Goal: Transaction & Acquisition: Purchase product/service

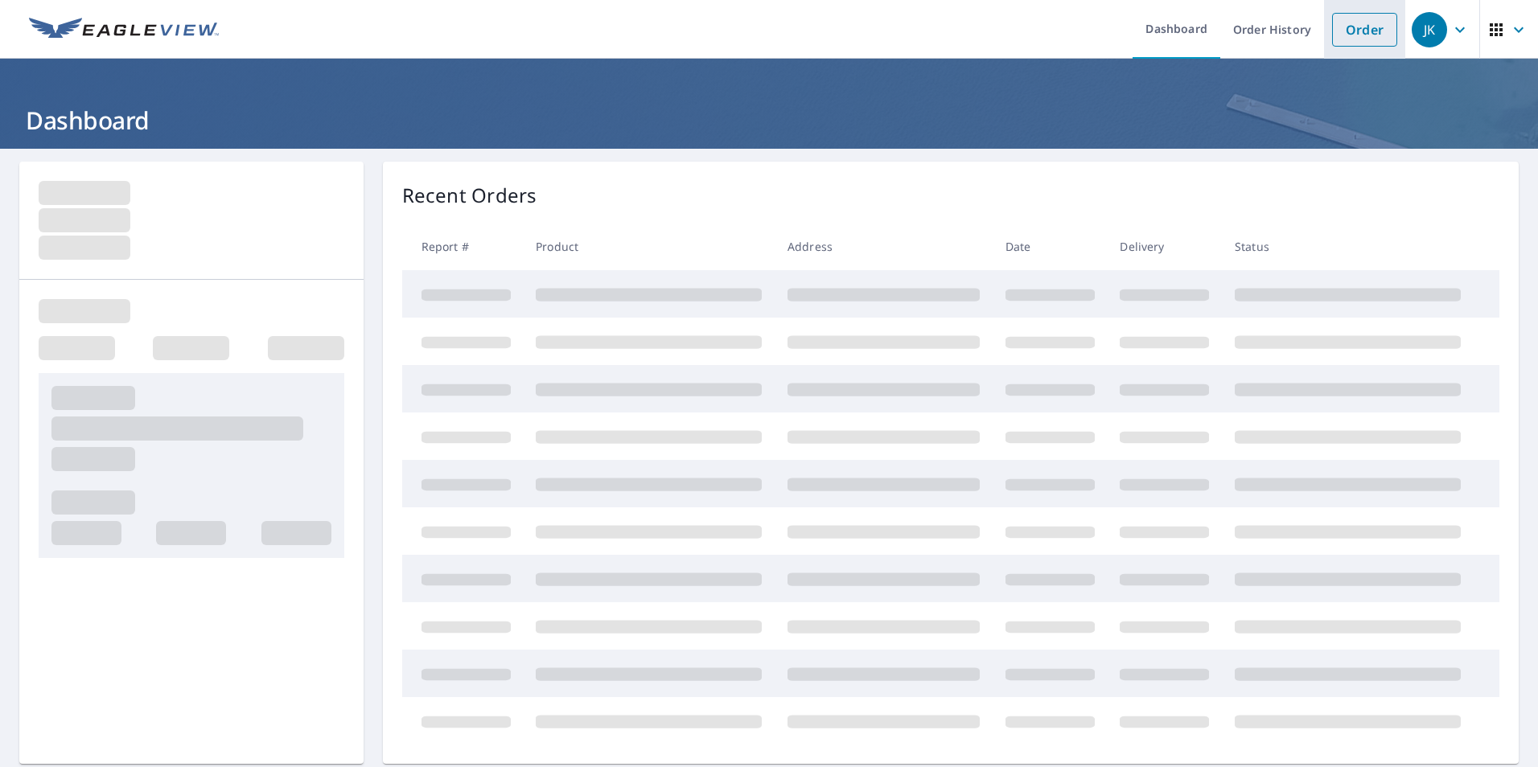
click at [1366, 35] on link "Order" at bounding box center [1364, 30] width 65 height 34
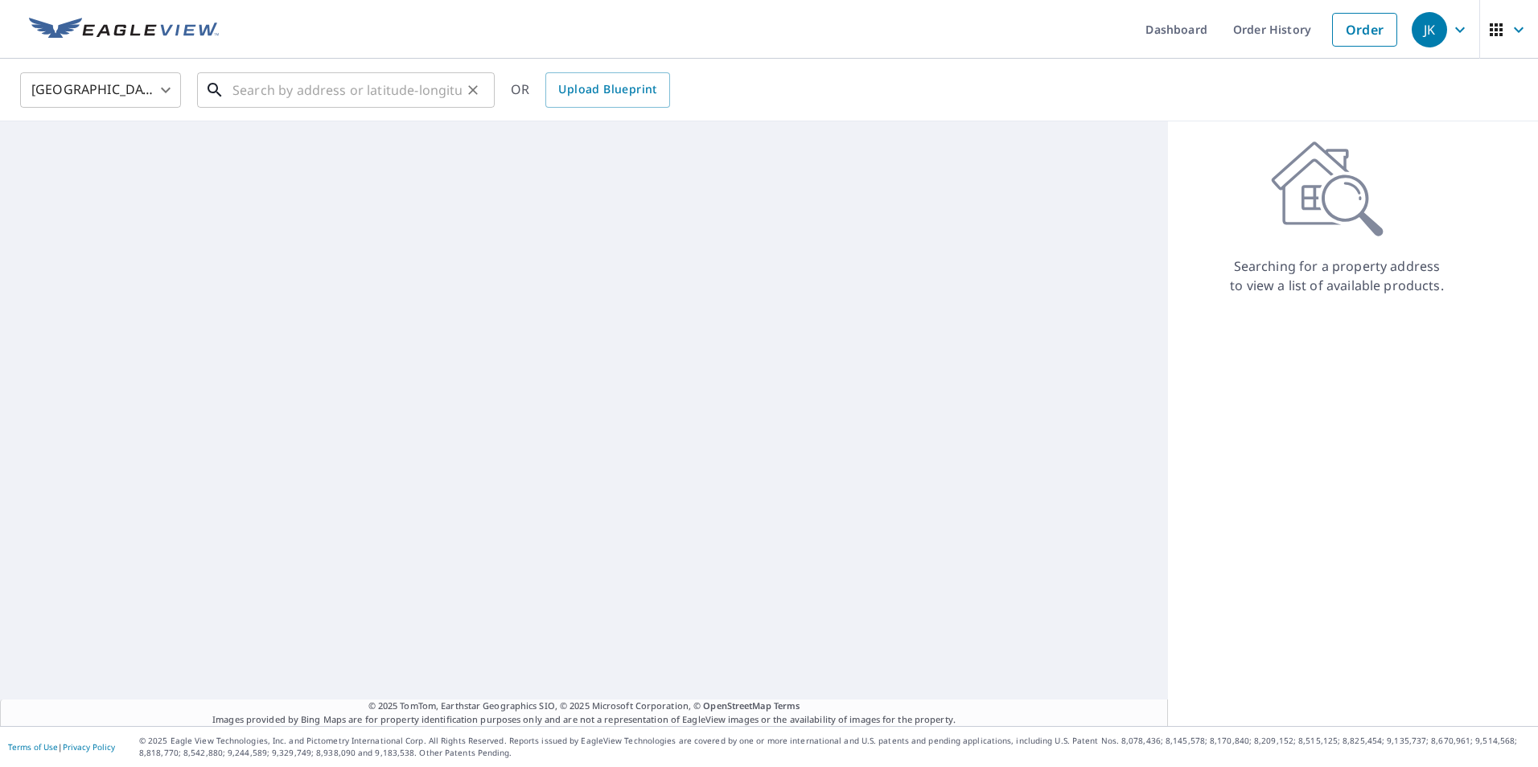
click at [349, 103] on input "text" at bounding box center [346, 90] width 229 height 45
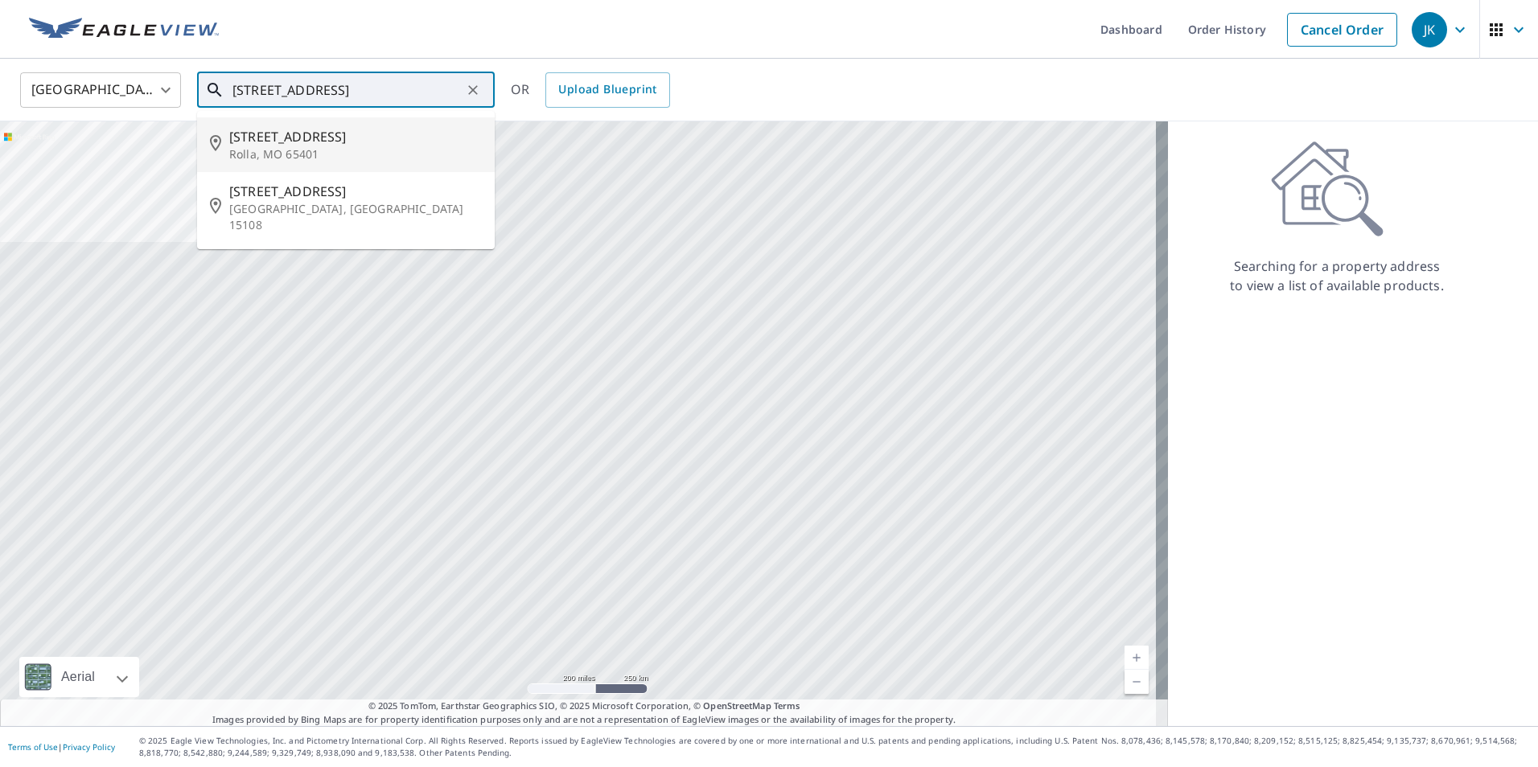
click at [351, 148] on p "Rolla, MO 65401" at bounding box center [355, 154] width 253 height 16
type input "[STREET_ADDRESS][PERSON_NAME]"
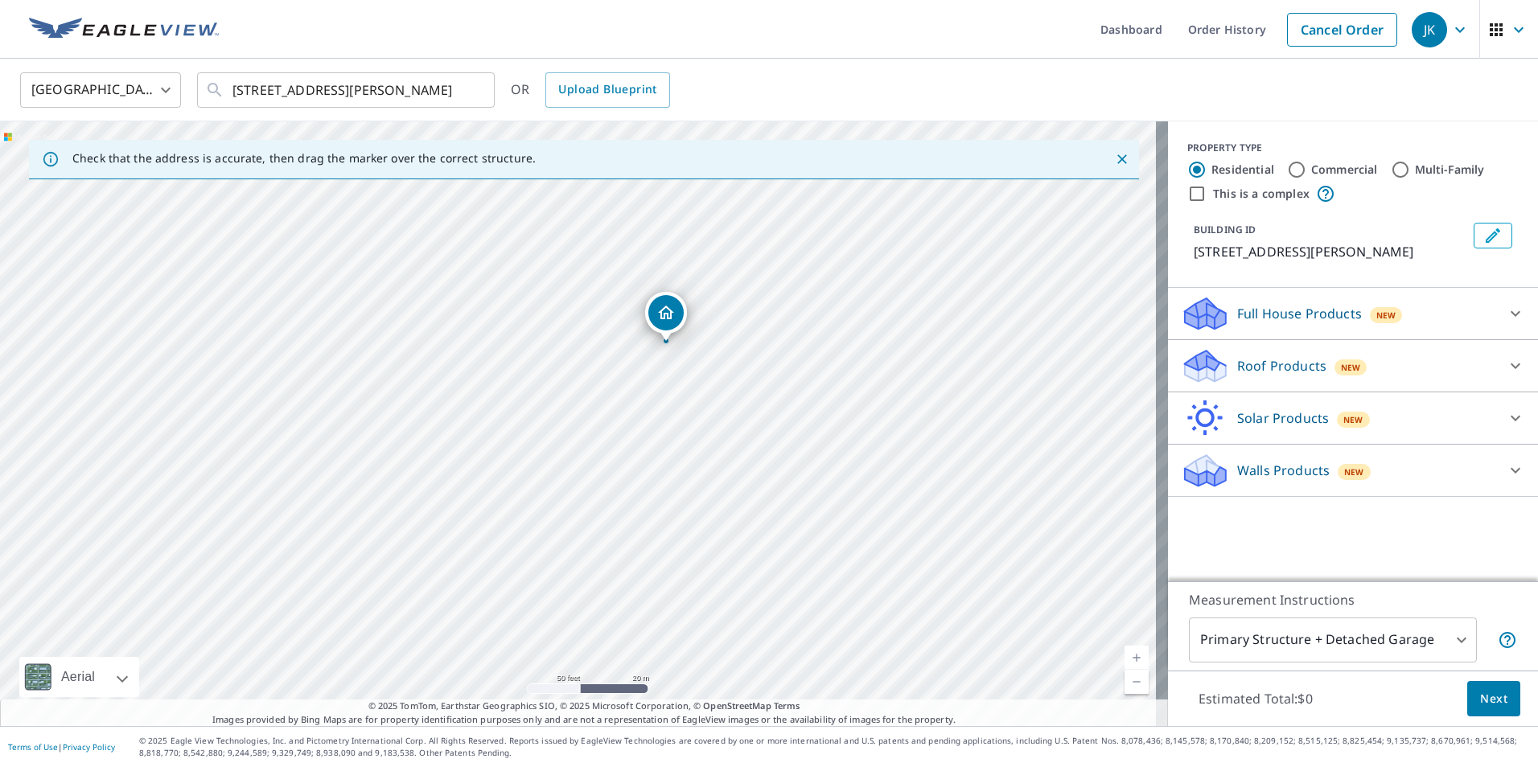
click at [1248, 366] on p "Roof Products" at bounding box center [1281, 365] width 89 height 19
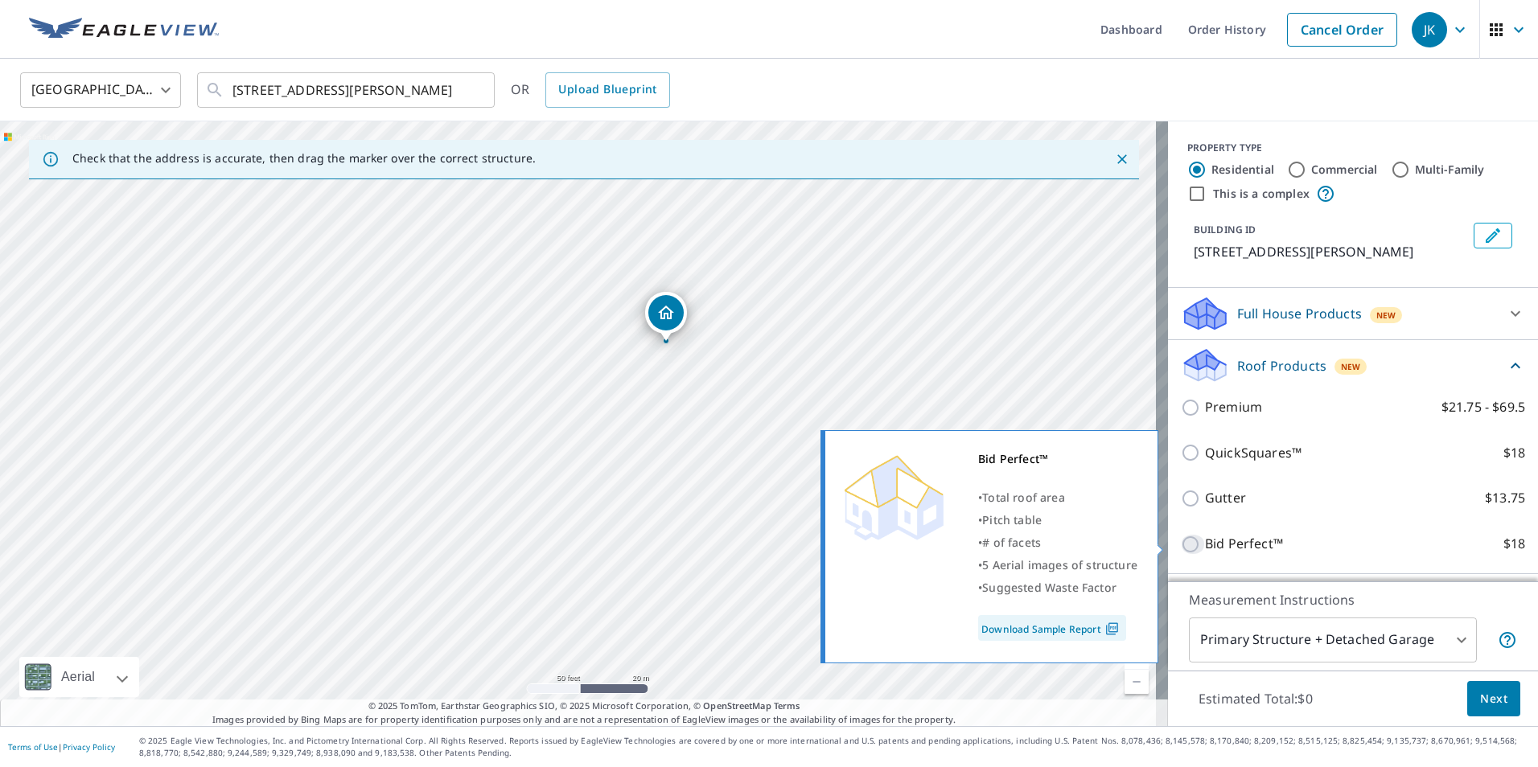
click at [1181, 546] on input "Bid Perfect™ $18" at bounding box center [1193, 544] width 24 height 19
checkbox input "true"
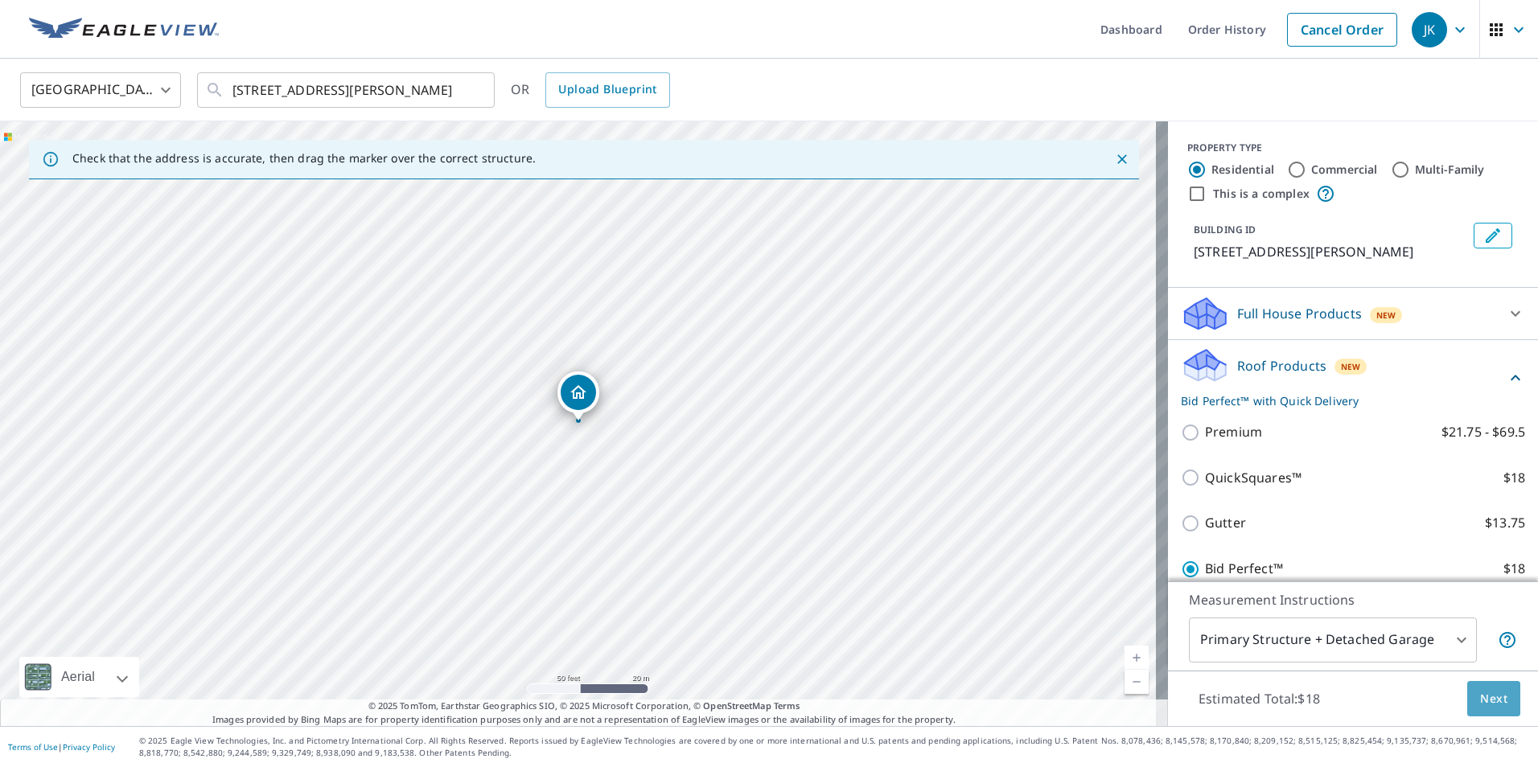
click at [1497, 703] on button "Next" at bounding box center [1493, 699] width 53 height 36
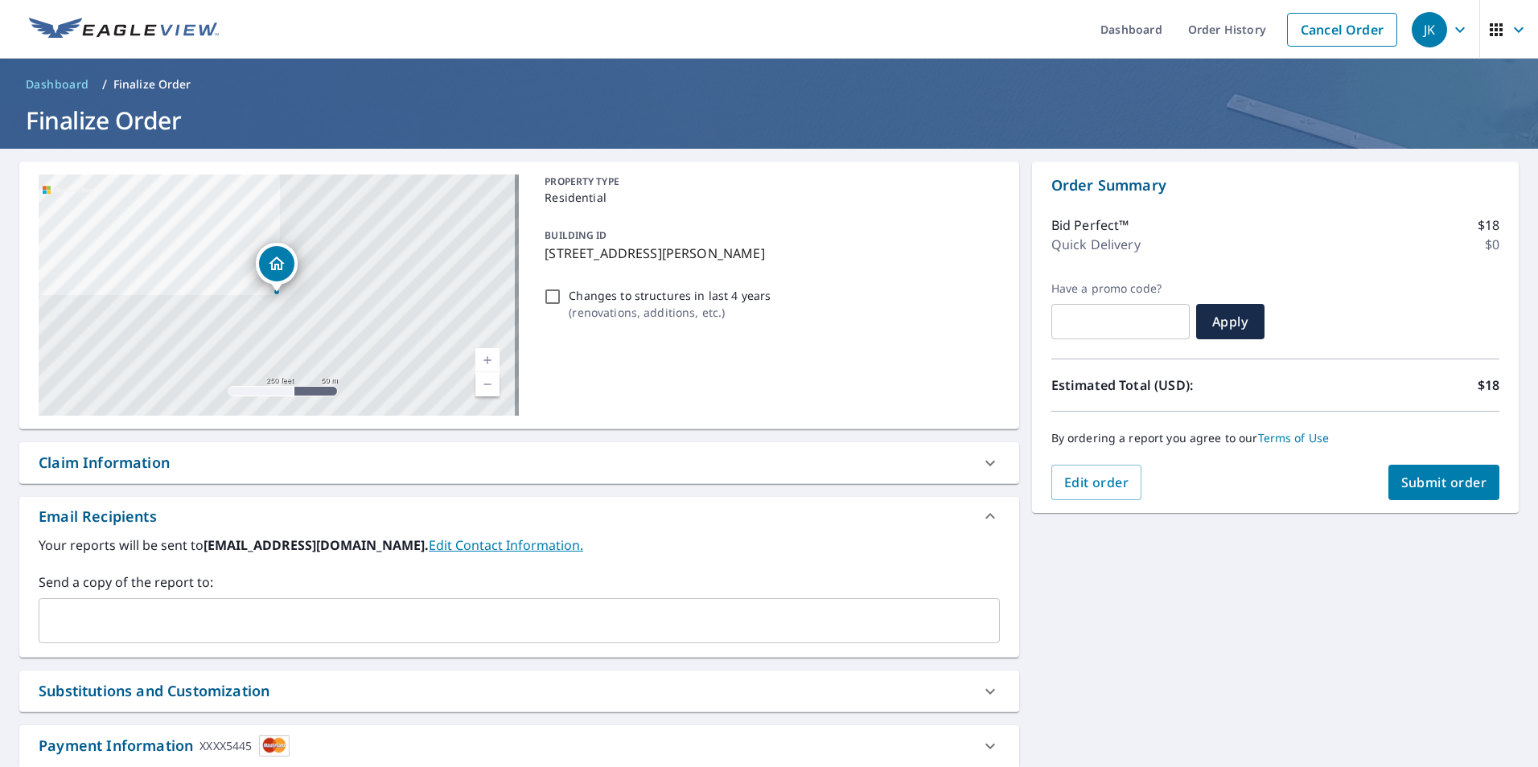
click at [1401, 479] on span "Submit order" at bounding box center [1444, 483] width 86 height 18
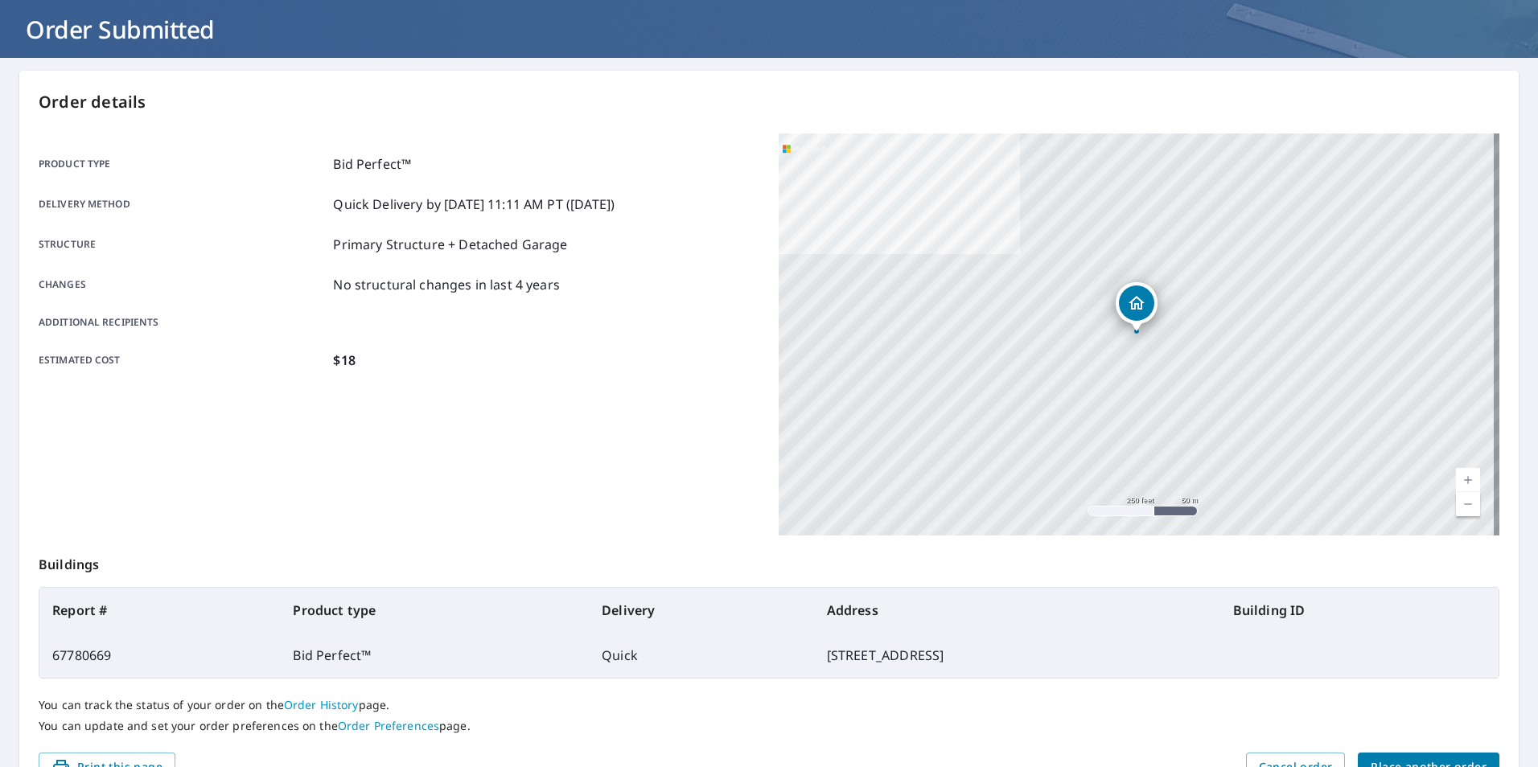
scroll to position [179, 0]
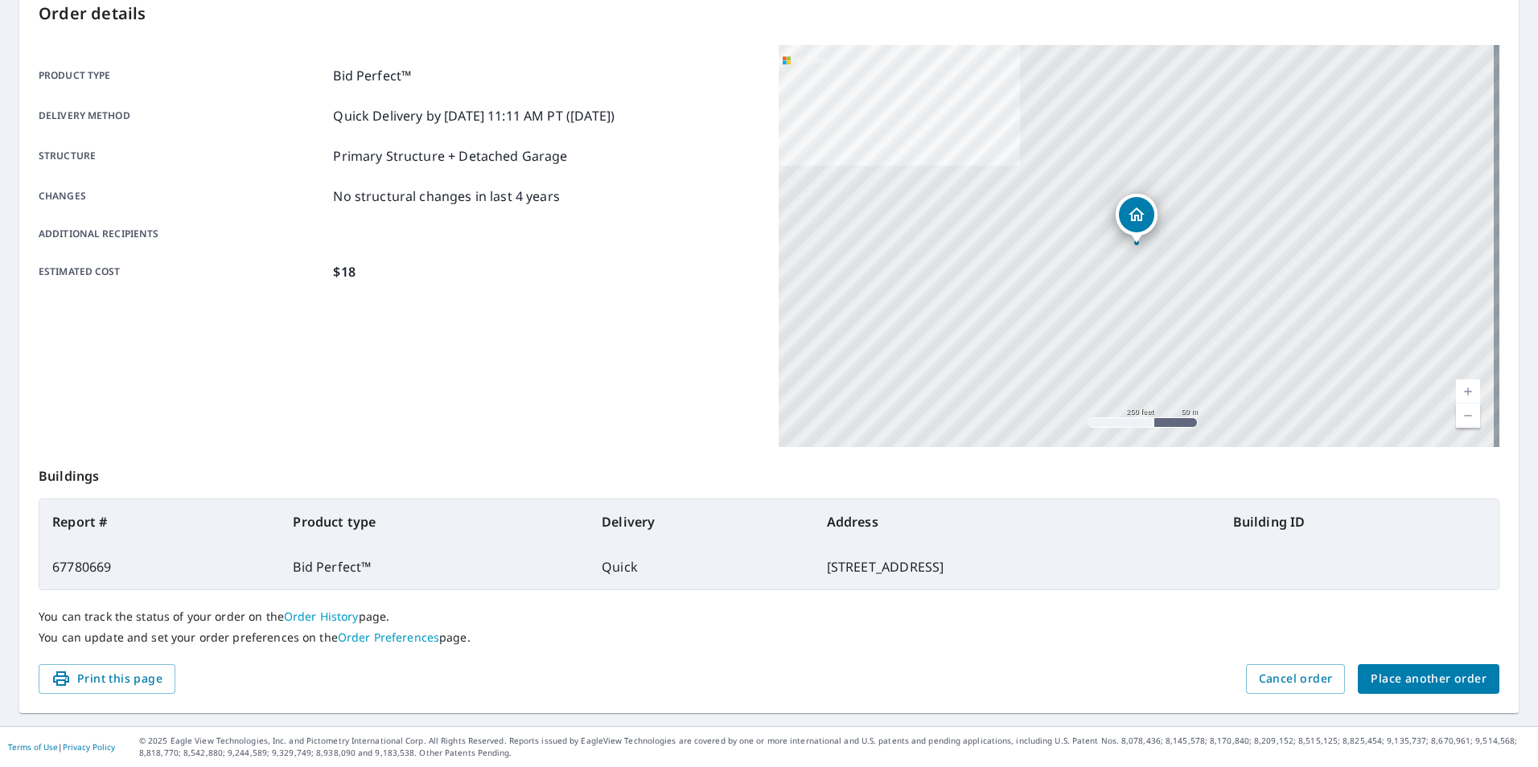
click at [1423, 677] on span "Place another order" at bounding box center [1428, 679] width 116 height 20
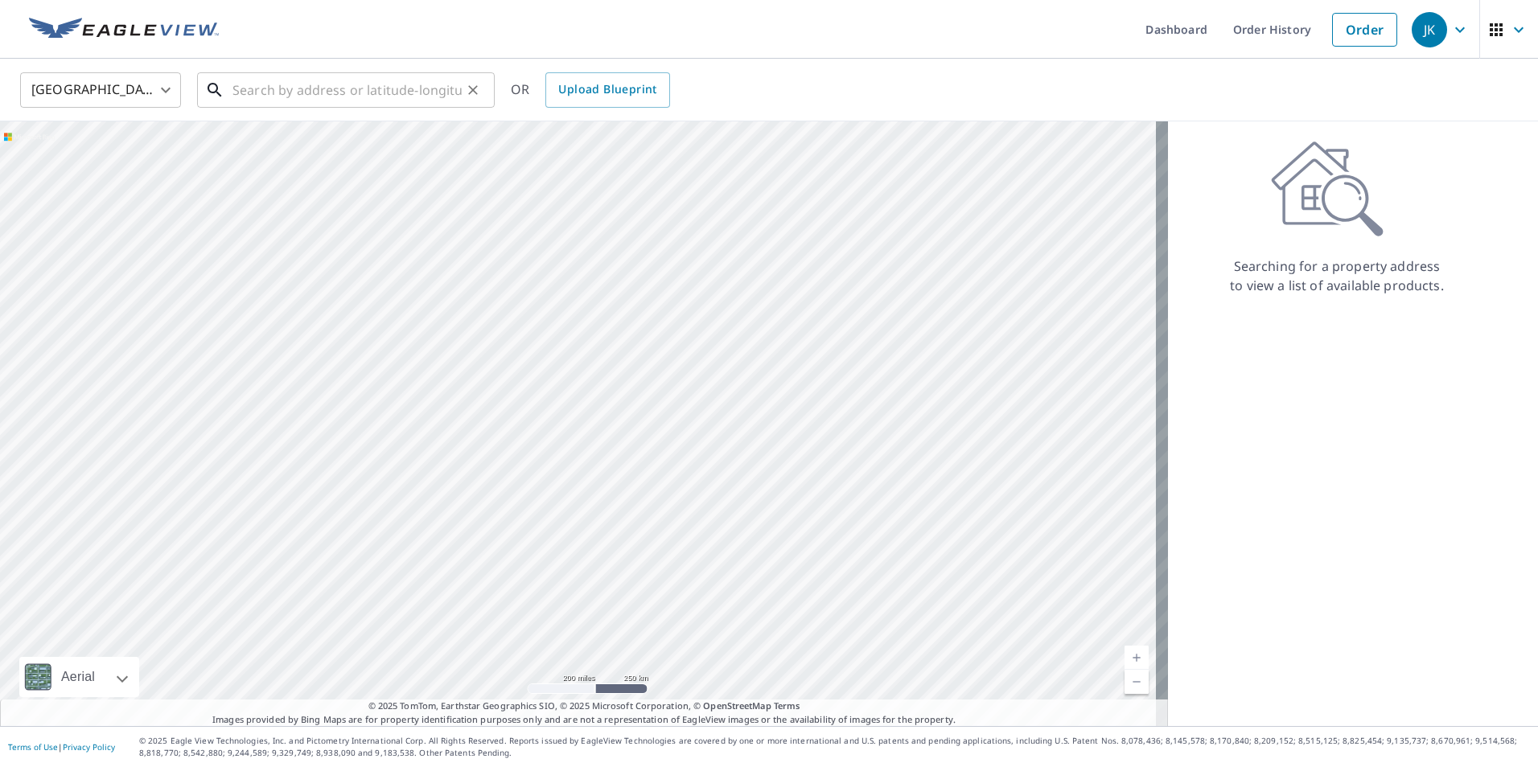
click at [351, 94] on input "text" at bounding box center [346, 90] width 229 height 45
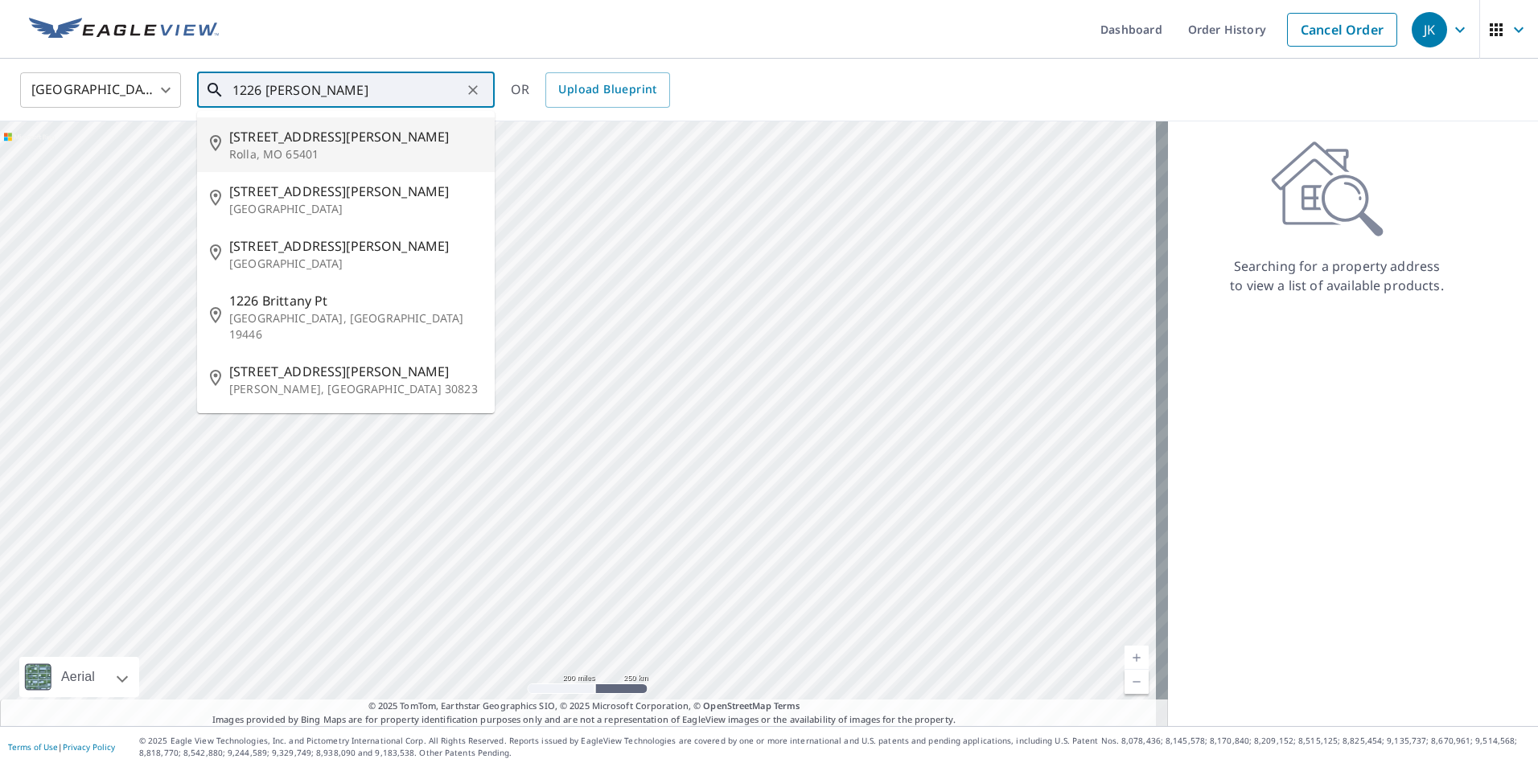
click at [298, 145] on span "1226 Britt Ln" at bounding box center [355, 136] width 253 height 19
type input "1226 Britt Ln Rolla, MO 65401"
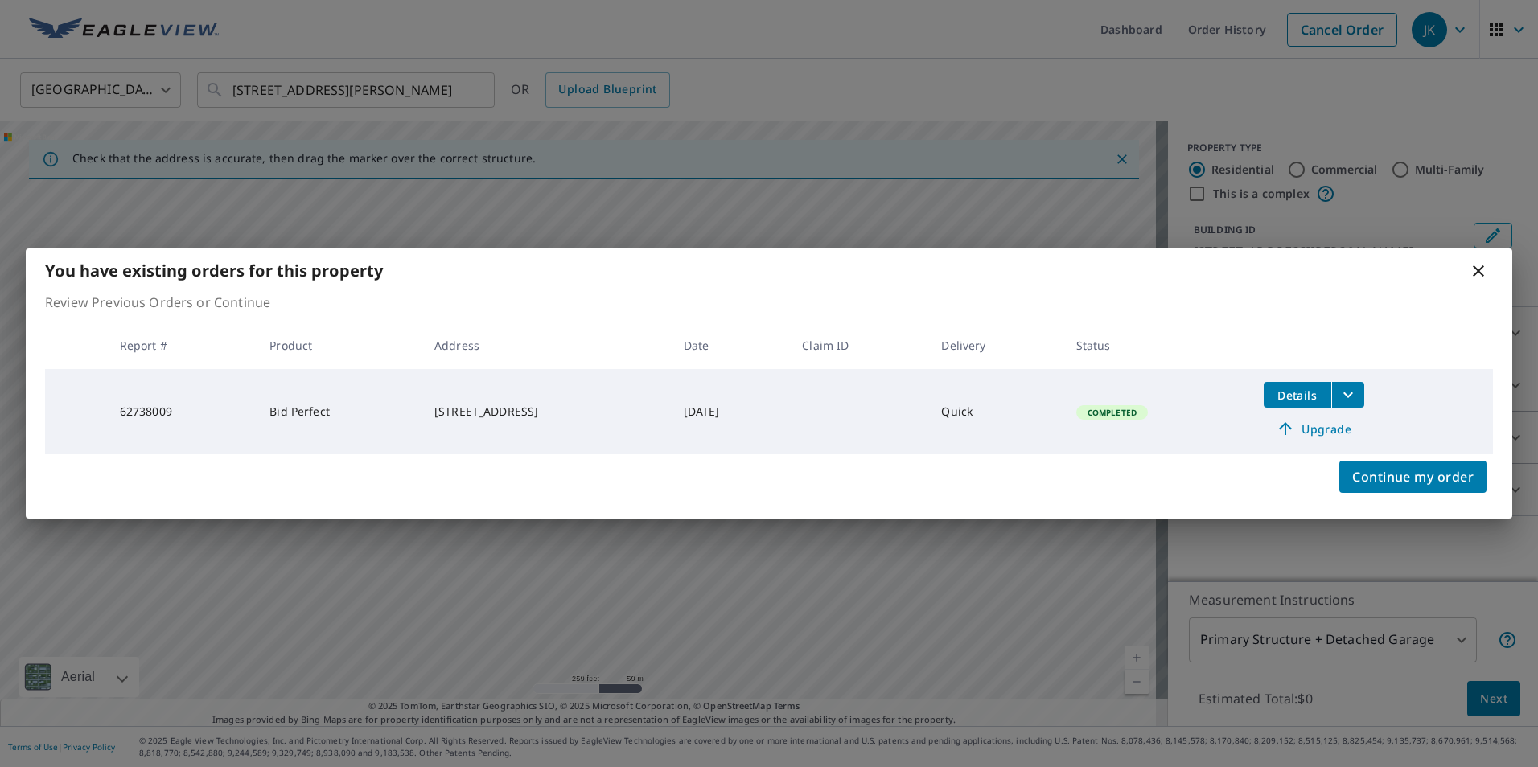
click at [1481, 269] on icon at bounding box center [1477, 270] width 19 height 19
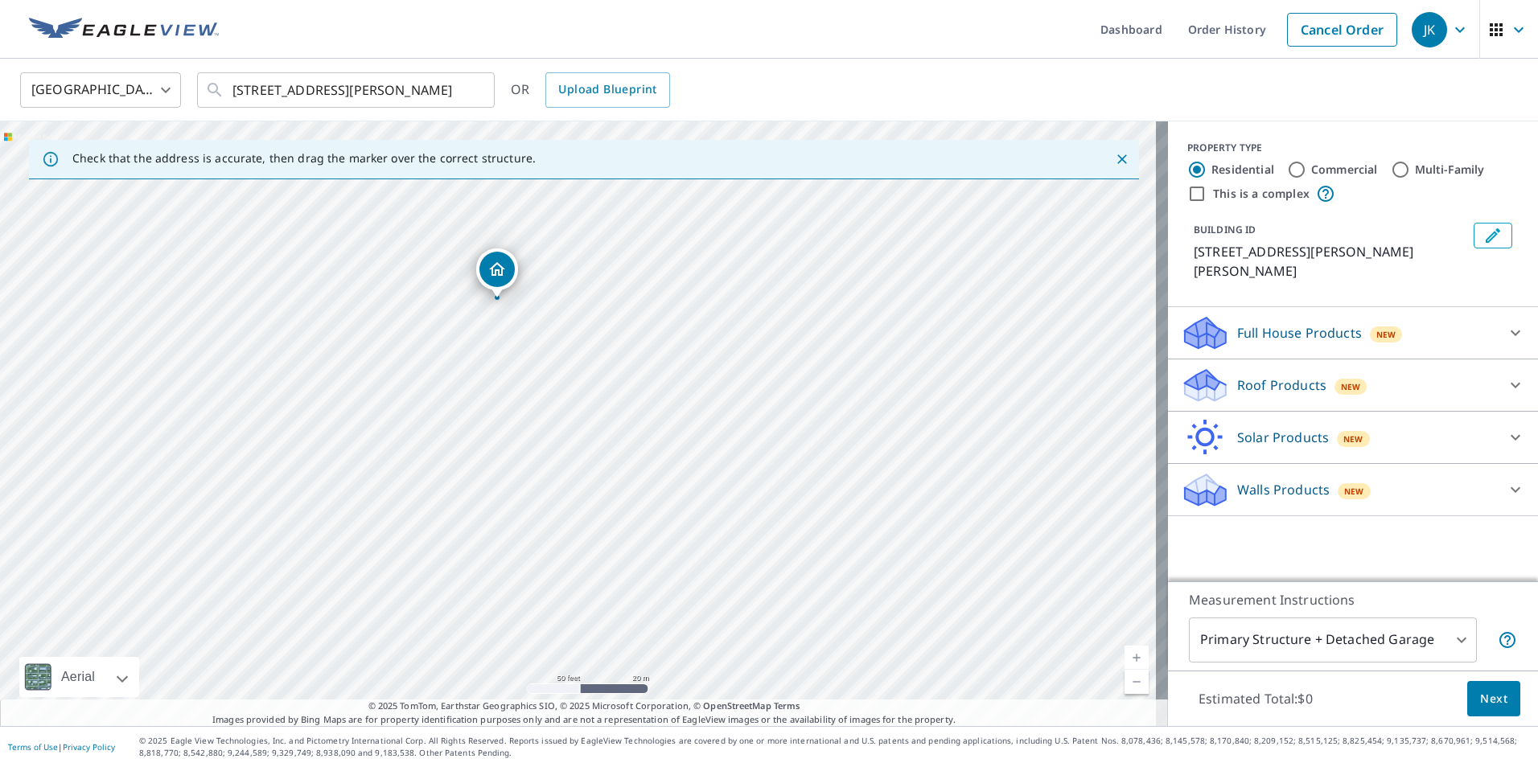
click at [1340, 376] on div "New" at bounding box center [1350, 385] width 33 height 19
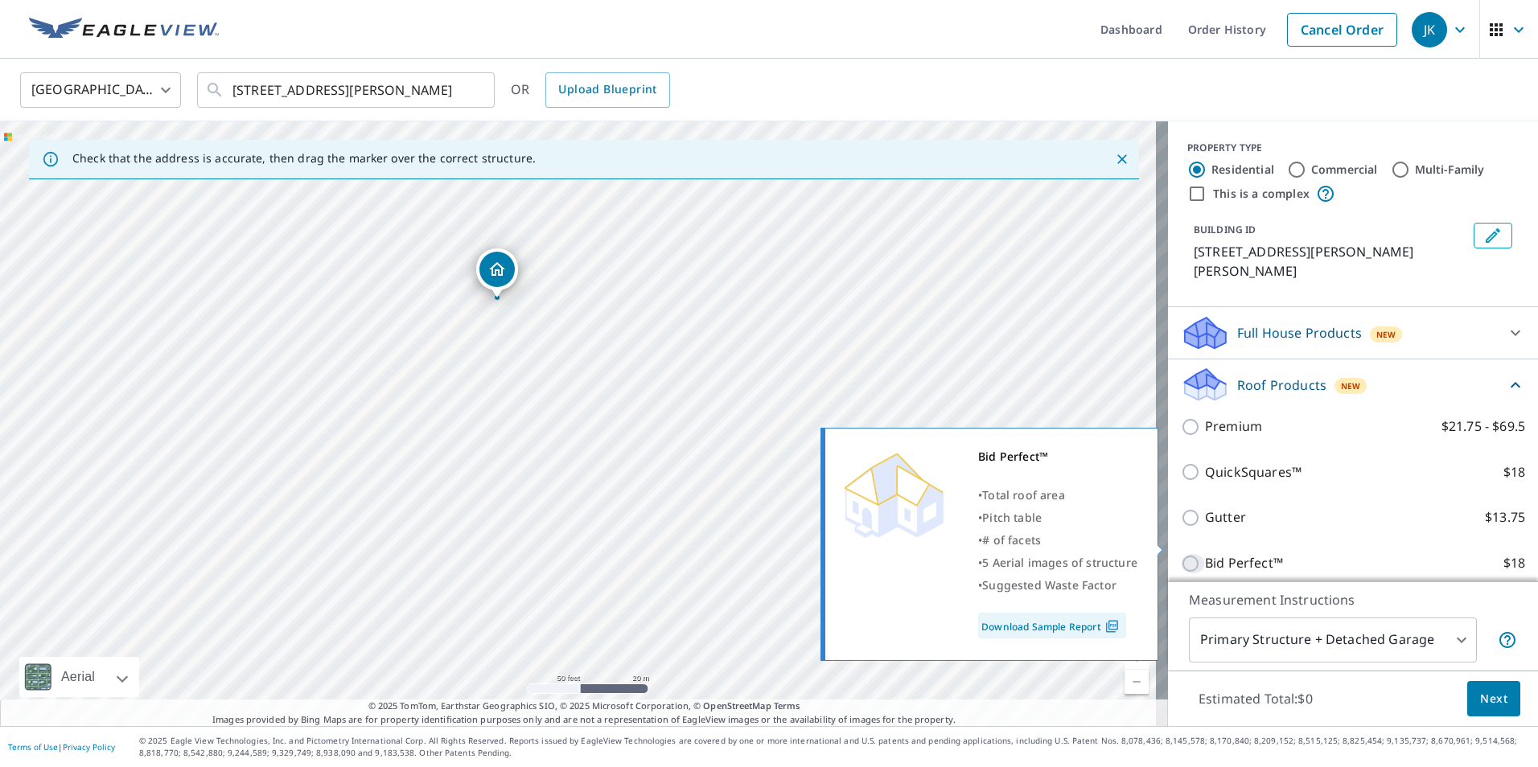
click at [1185, 554] on input "Bid Perfect™ $18" at bounding box center [1193, 563] width 24 height 19
checkbox input "true"
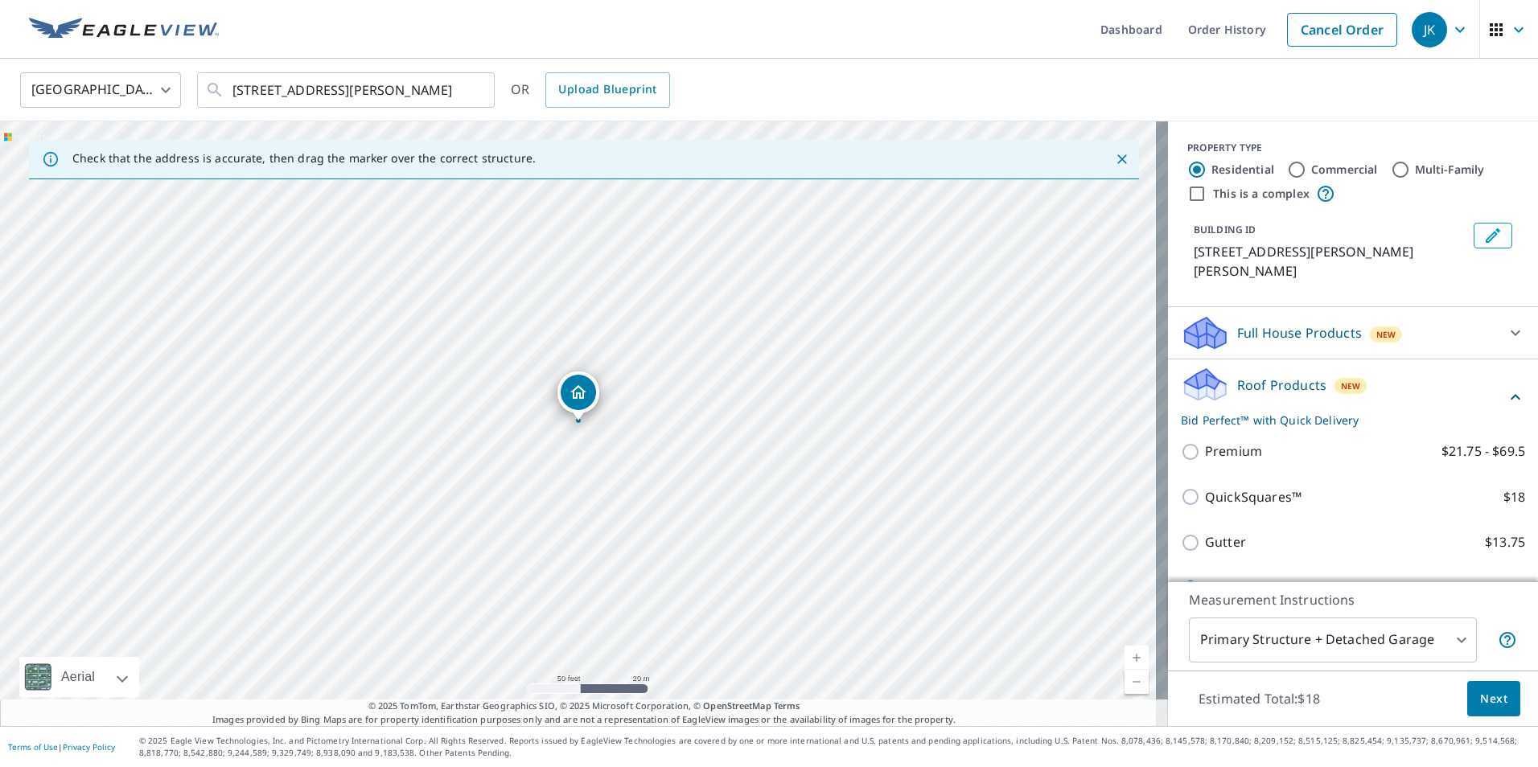
click at [1480, 707] on span "Next" at bounding box center [1493, 699] width 27 height 20
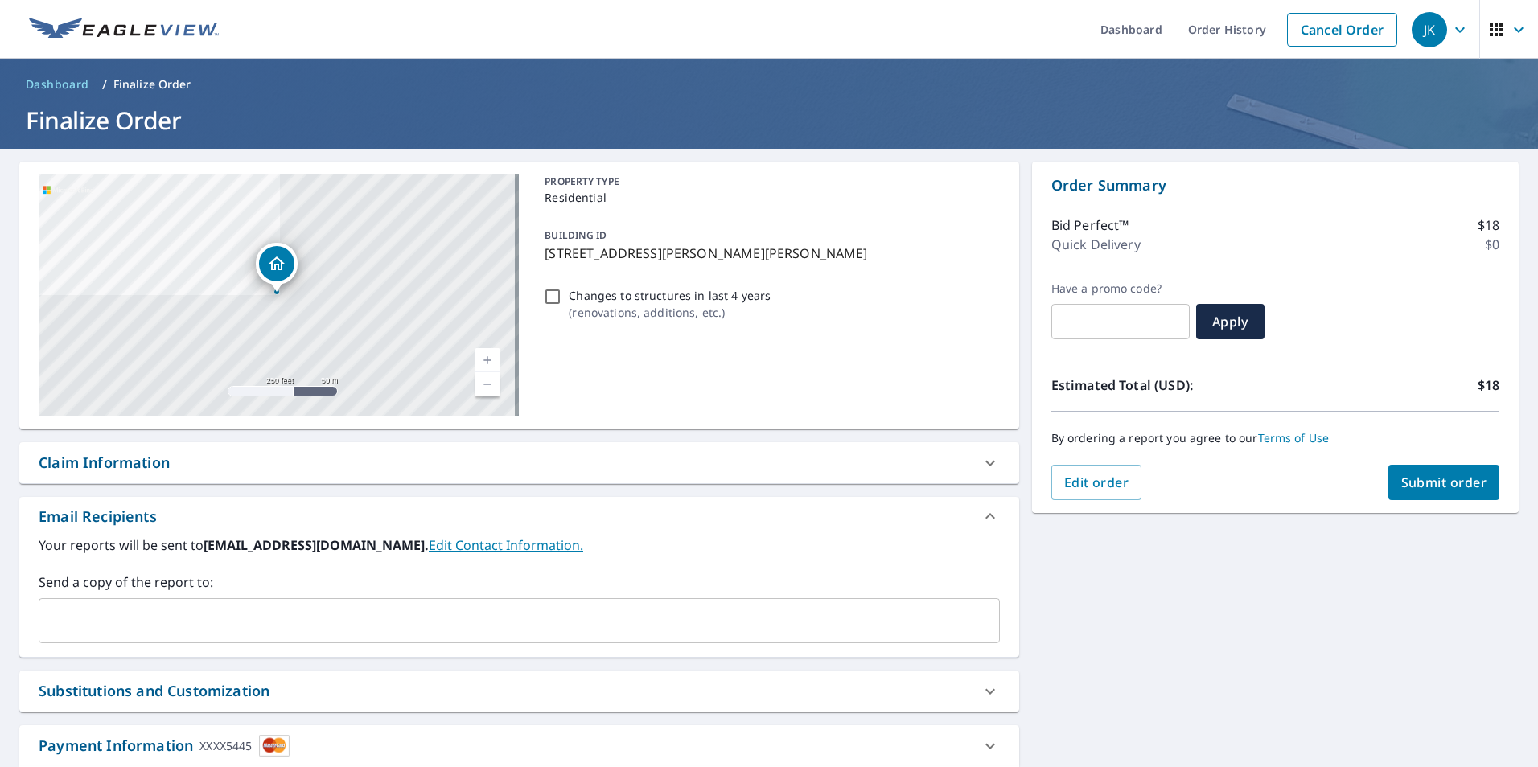
click at [1410, 483] on span "Submit order" at bounding box center [1444, 483] width 86 height 18
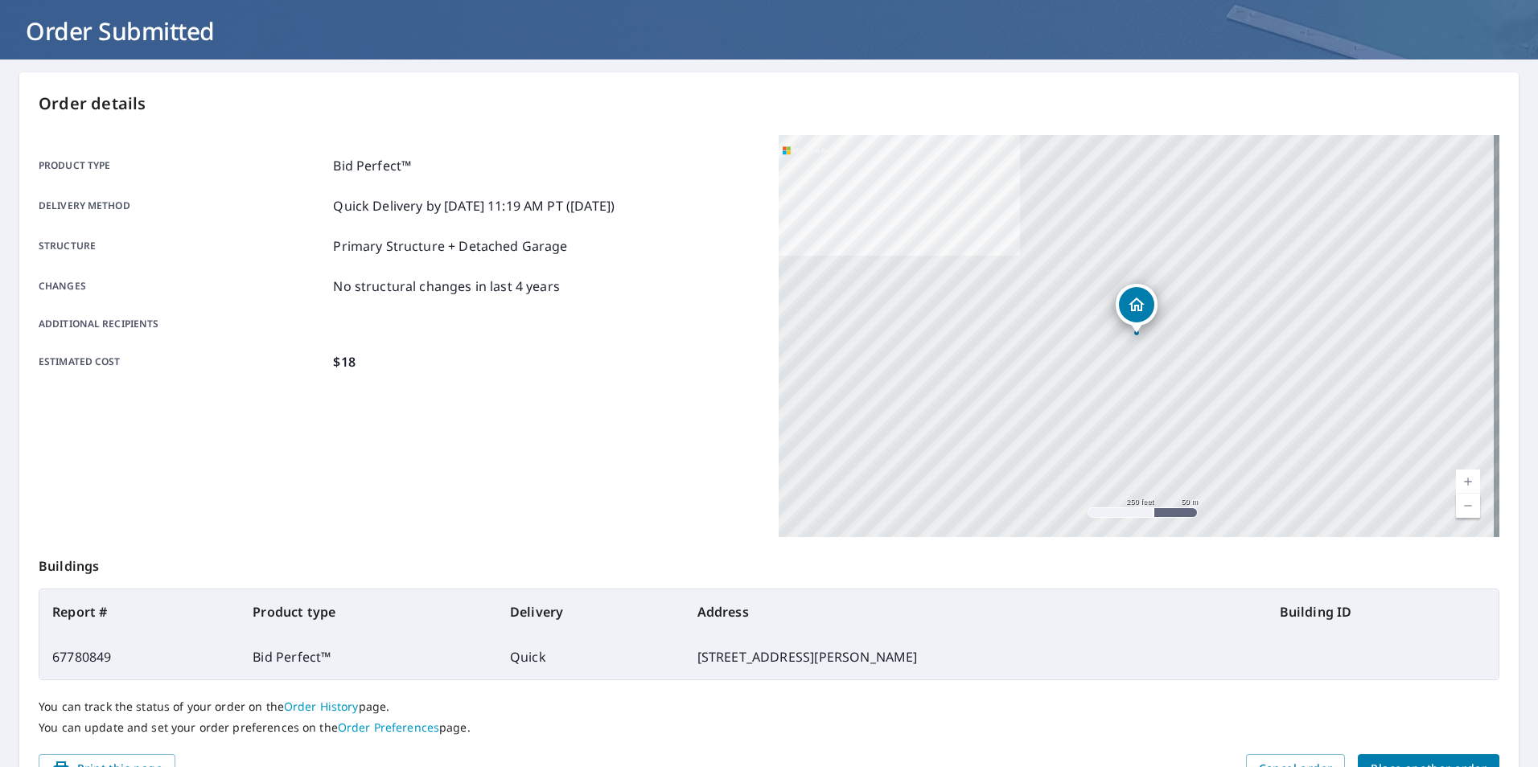
scroll to position [179, 0]
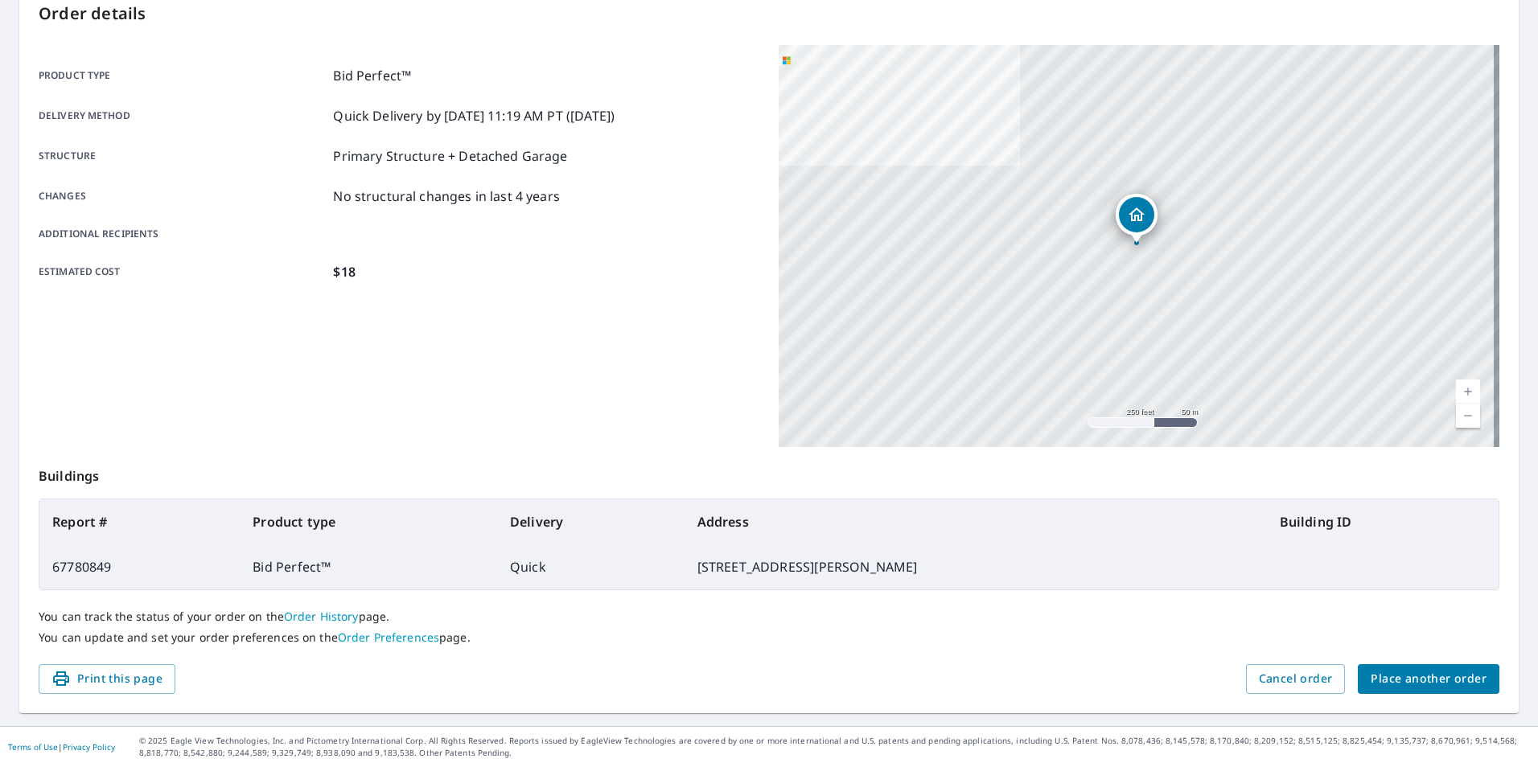
click at [1393, 688] on span "Place another order" at bounding box center [1428, 679] width 116 height 20
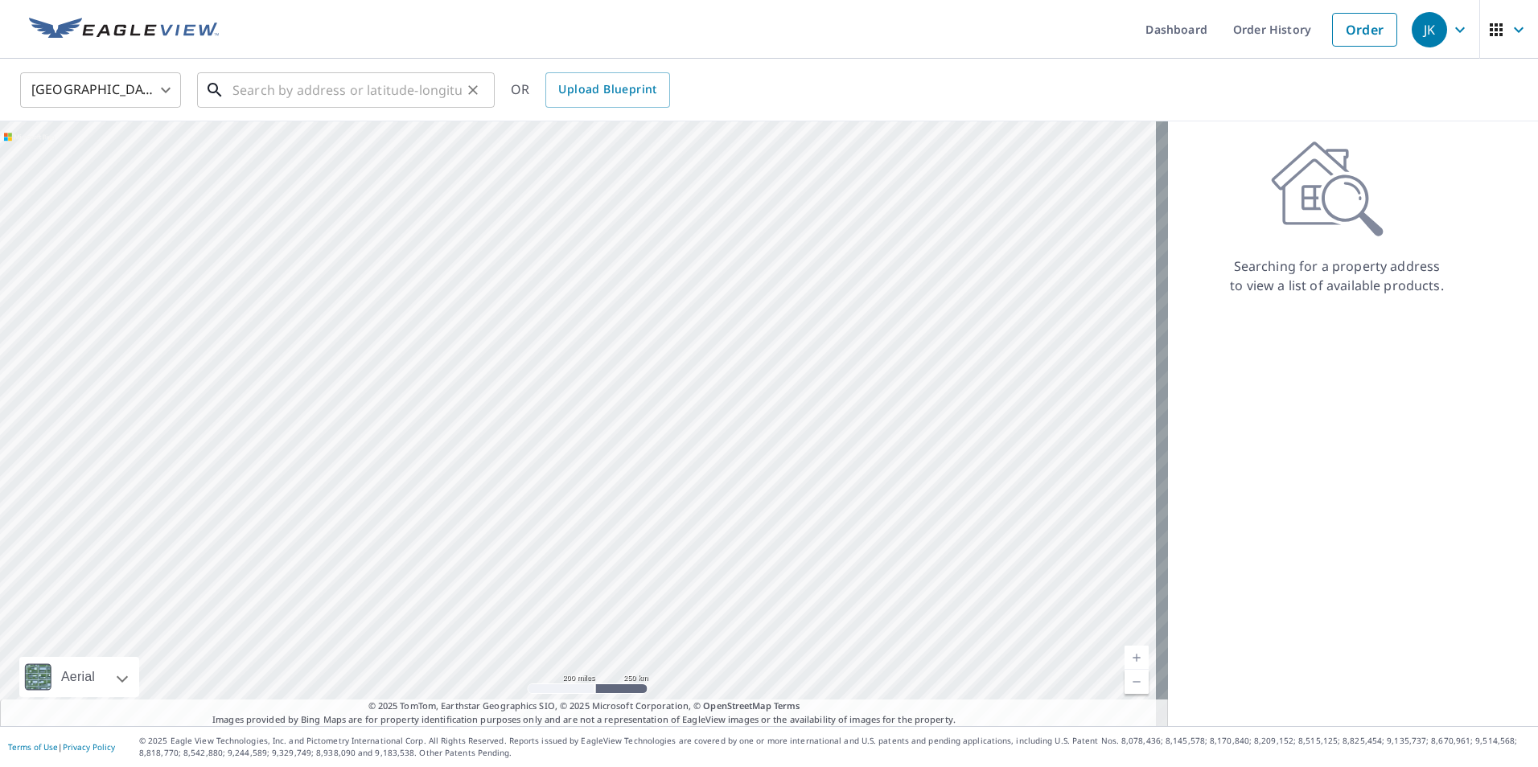
click at [416, 99] on input "text" at bounding box center [346, 90] width 229 height 45
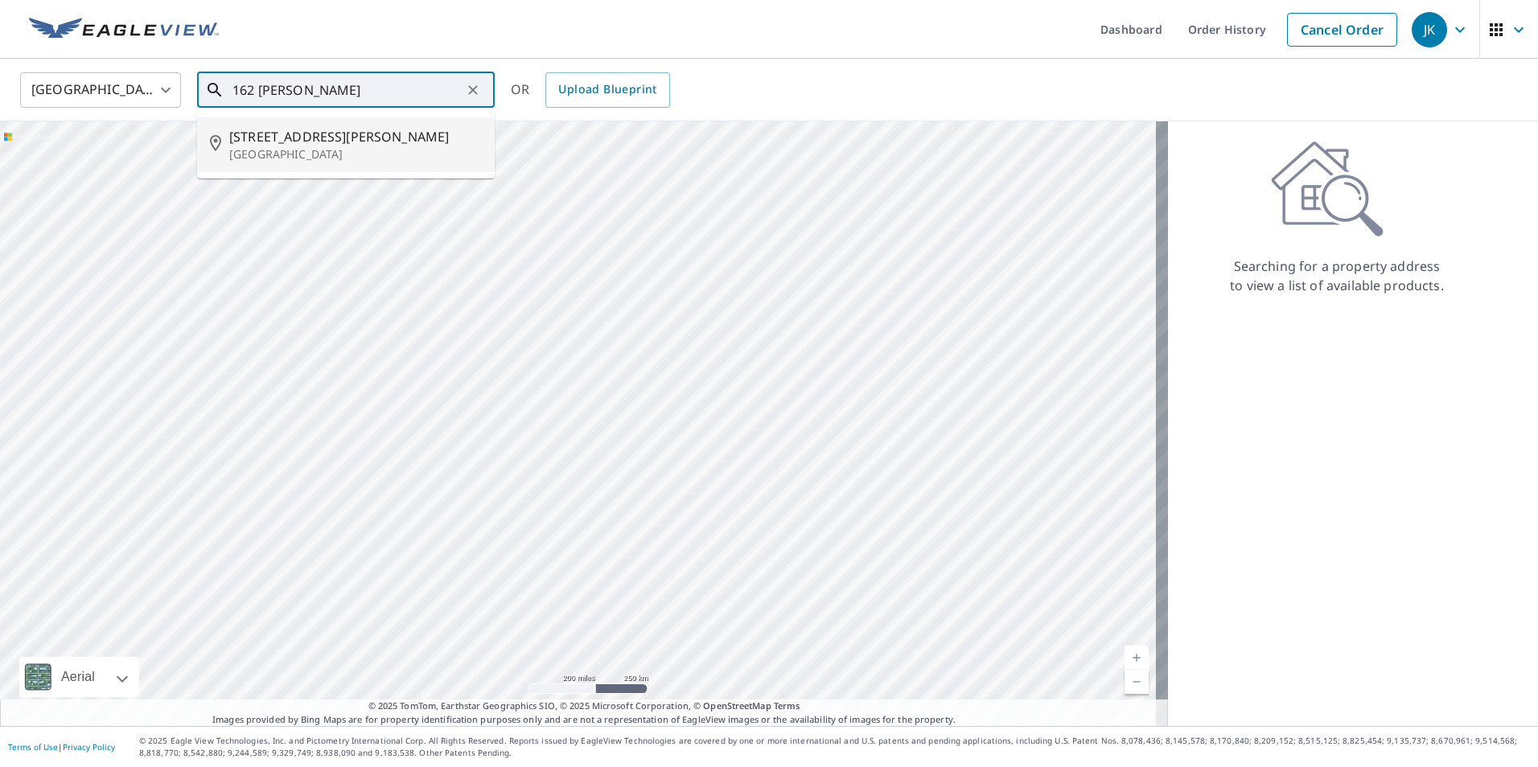
click at [372, 150] on p "[GEOGRAPHIC_DATA]" at bounding box center [355, 154] width 253 height 16
type input "162 Lyle Curtis Cir Waynesville, MO 65583"
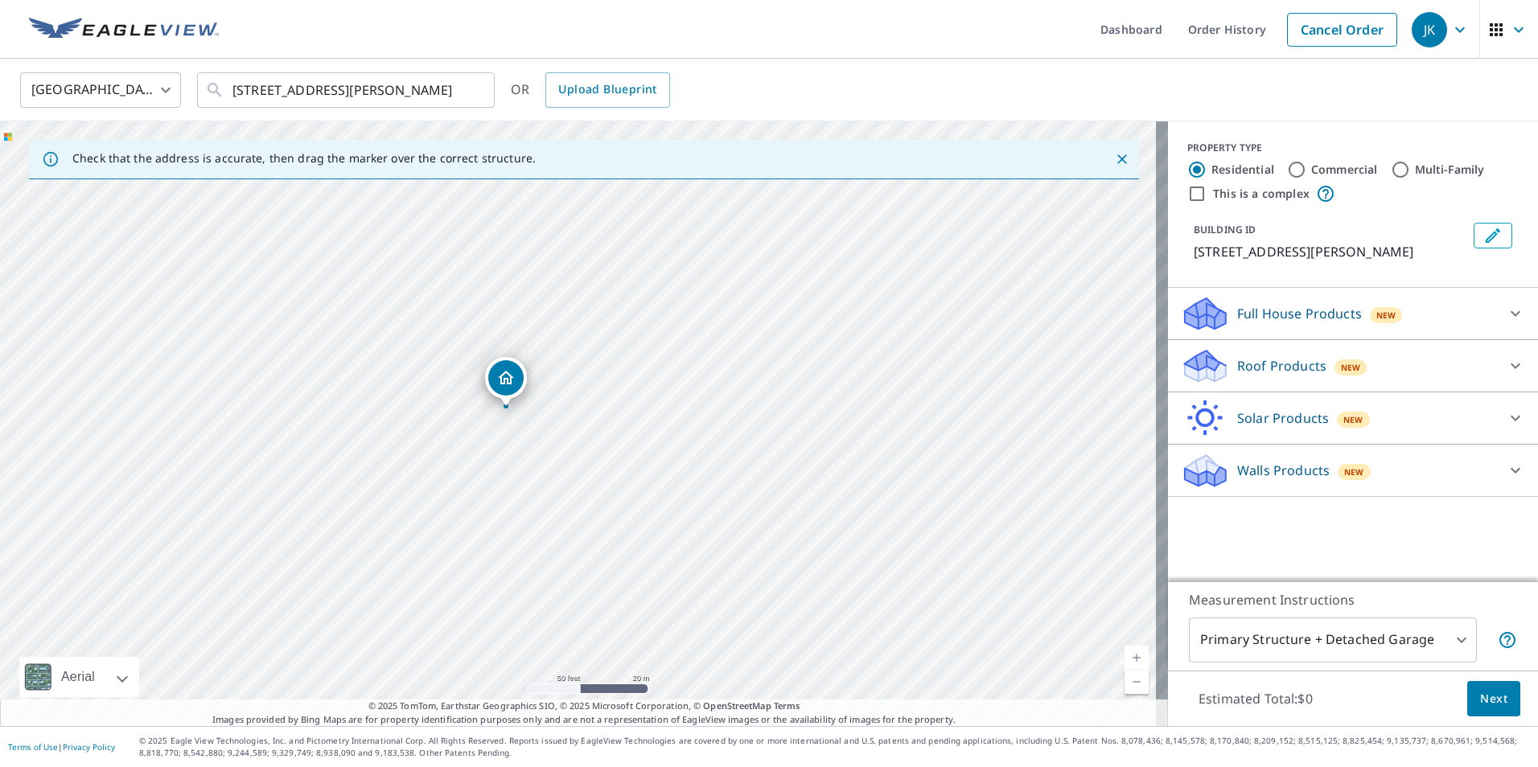
drag, startPoint x: 572, startPoint y: 434, endPoint x: 643, endPoint y: 453, distance: 73.1
click at [643, 453] on div "162 Lyle Curtis Cir Waynesville, MO 65583" at bounding box center [584, 423] width 1168 height 605
click at [1265, 367] on p "Roof Products" at bounding box center [1281, 365] width 89 height 19
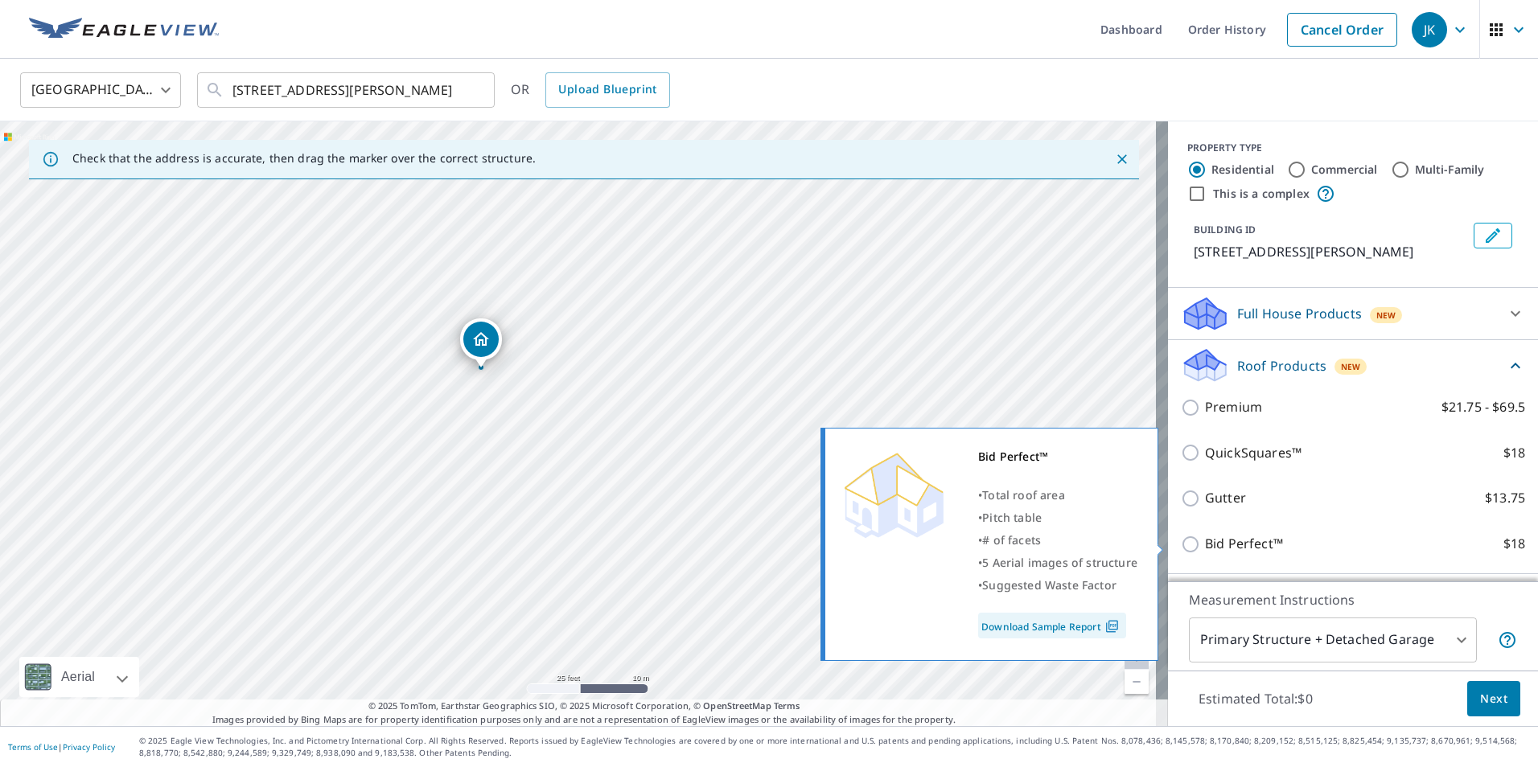
click at [1181, 545] on input "Bid Perfect™ $18" at bounding box center [1193, 544] width 24 height 19
checkbox input "true"
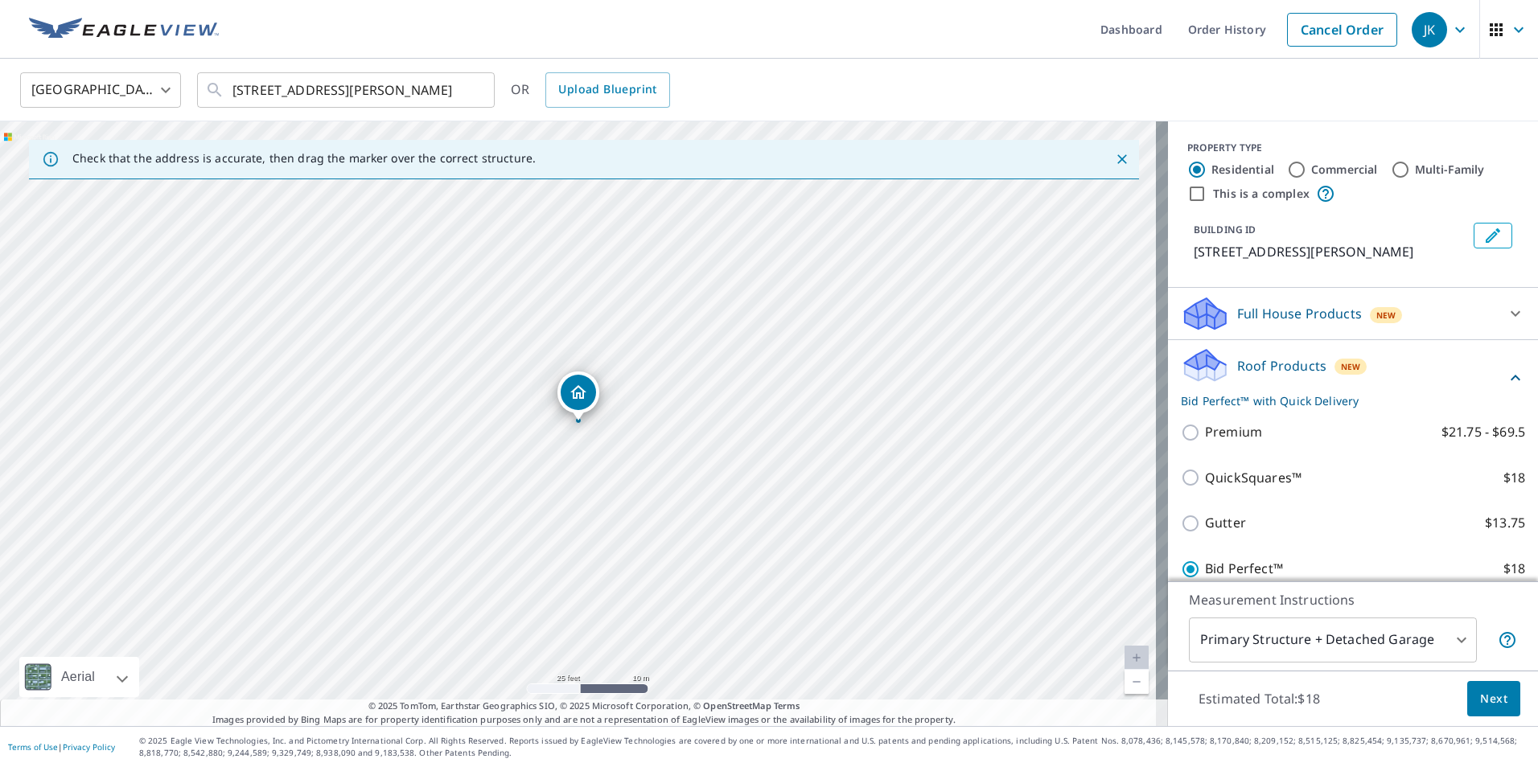
click at [1480, 701] on span "Next" at bounding box center [1493, 699] width 27 height 20
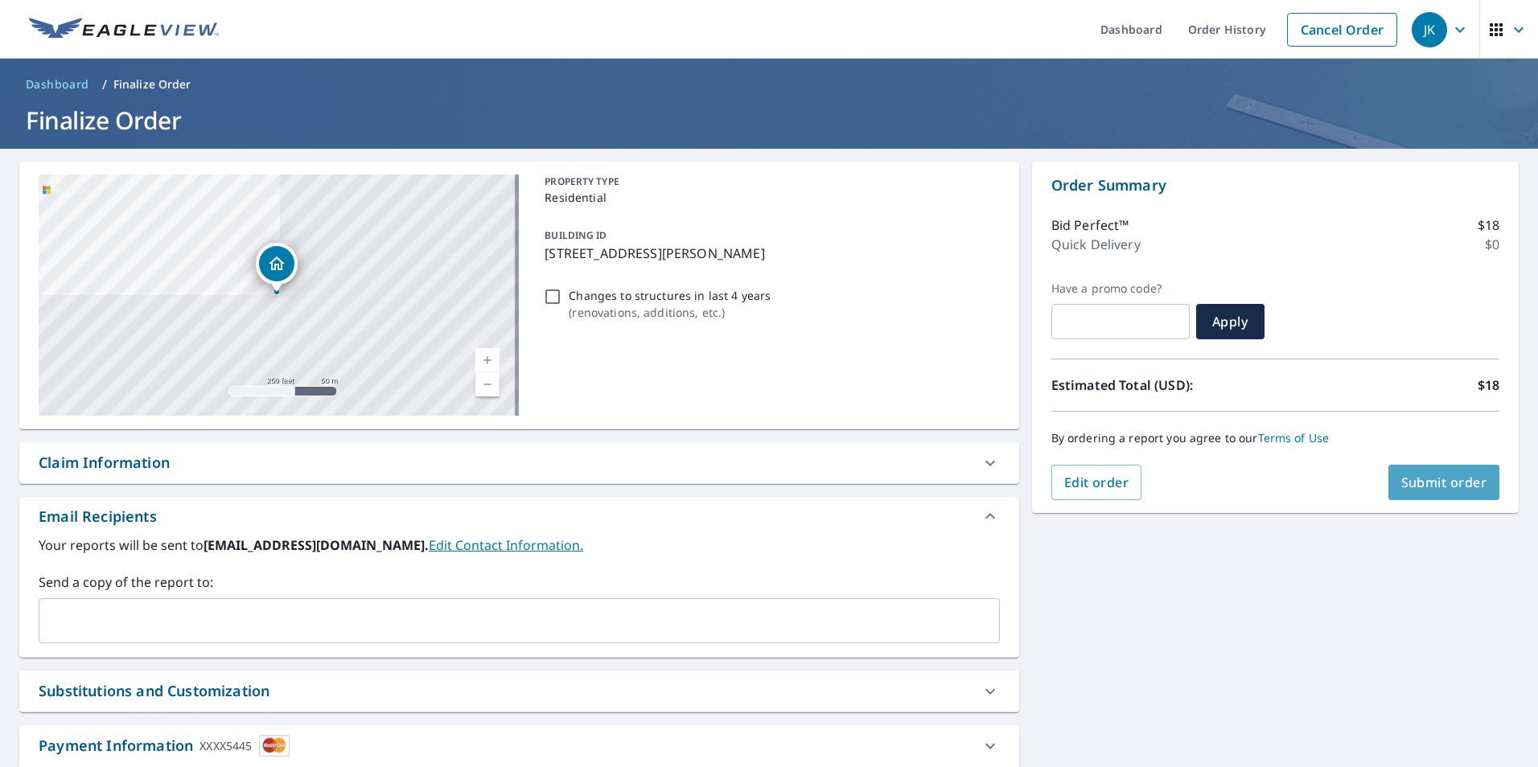
click at [1455, 476] on span "Submit order" at bounding box center [1444, 483] width 86 height 18
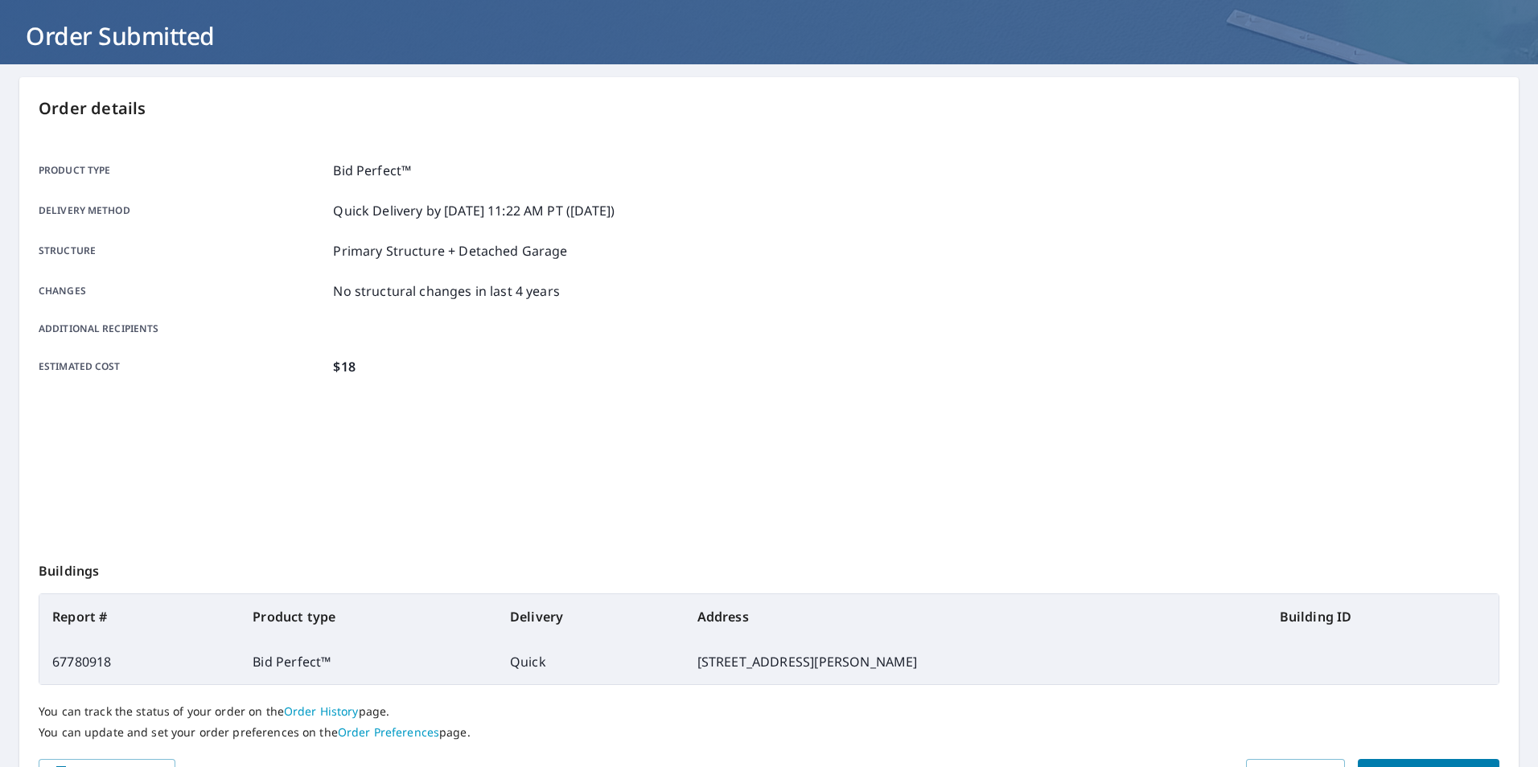
scroll to position [179, 0]
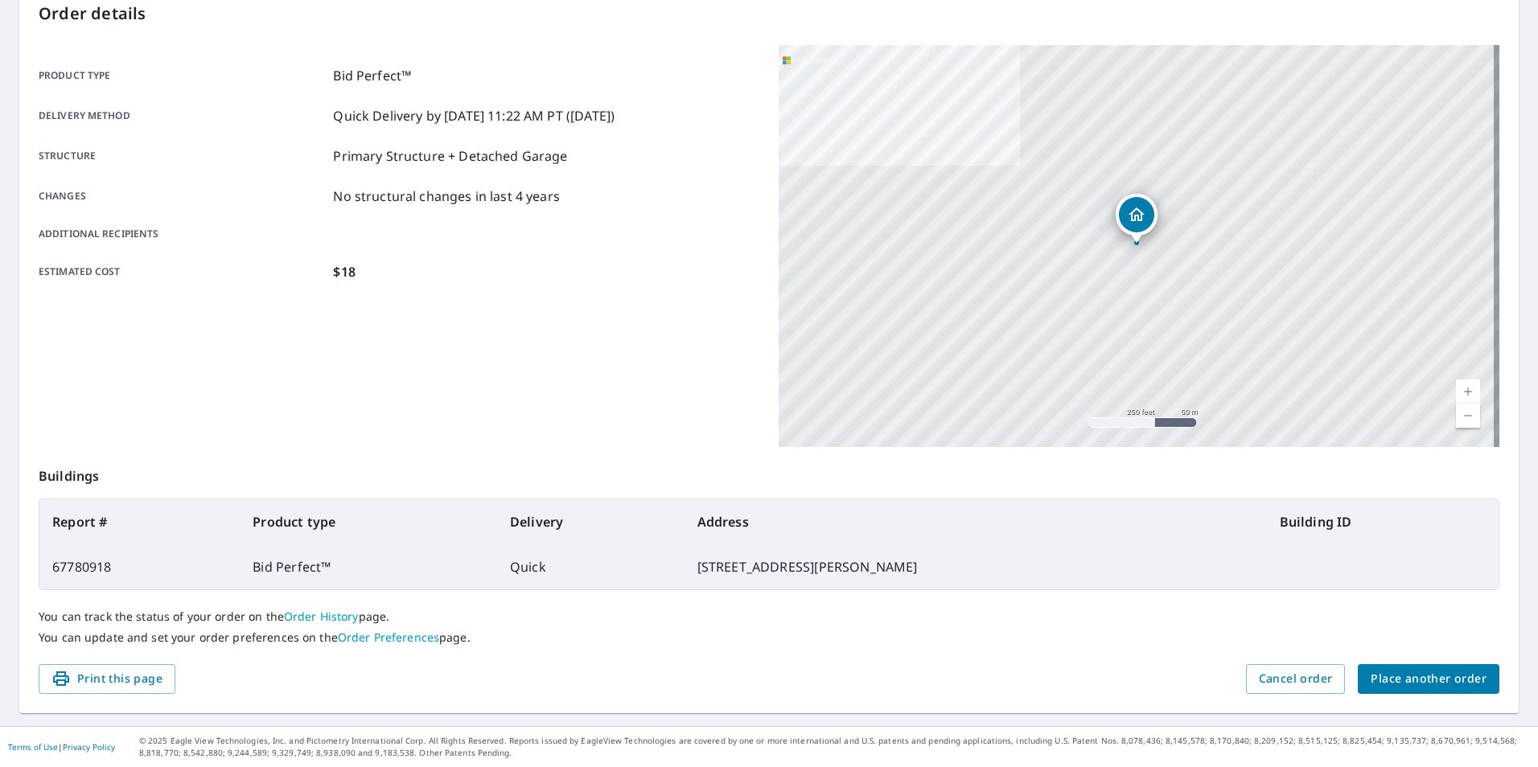
click at [1431, 678] on span "Place another order" at bounding box center [1428, 679] width 116 height 20
